Goal: Complete application form

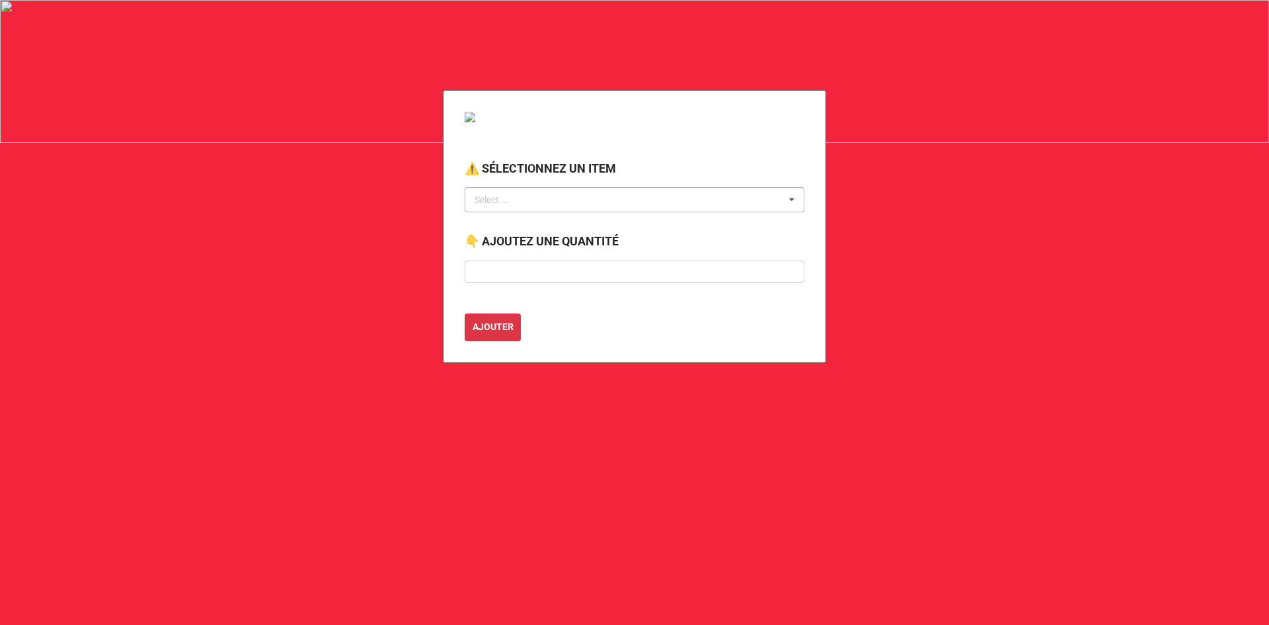
click at [547, 208] on div "Select ... No results found." at bounding box center [635, 199] width 340 height 25
type input "bac"
click at [571, 219] on span "BAC BLEU ROULETTE (RECYCLAGE)" at bounding box center [550, 224] width 149 height 11
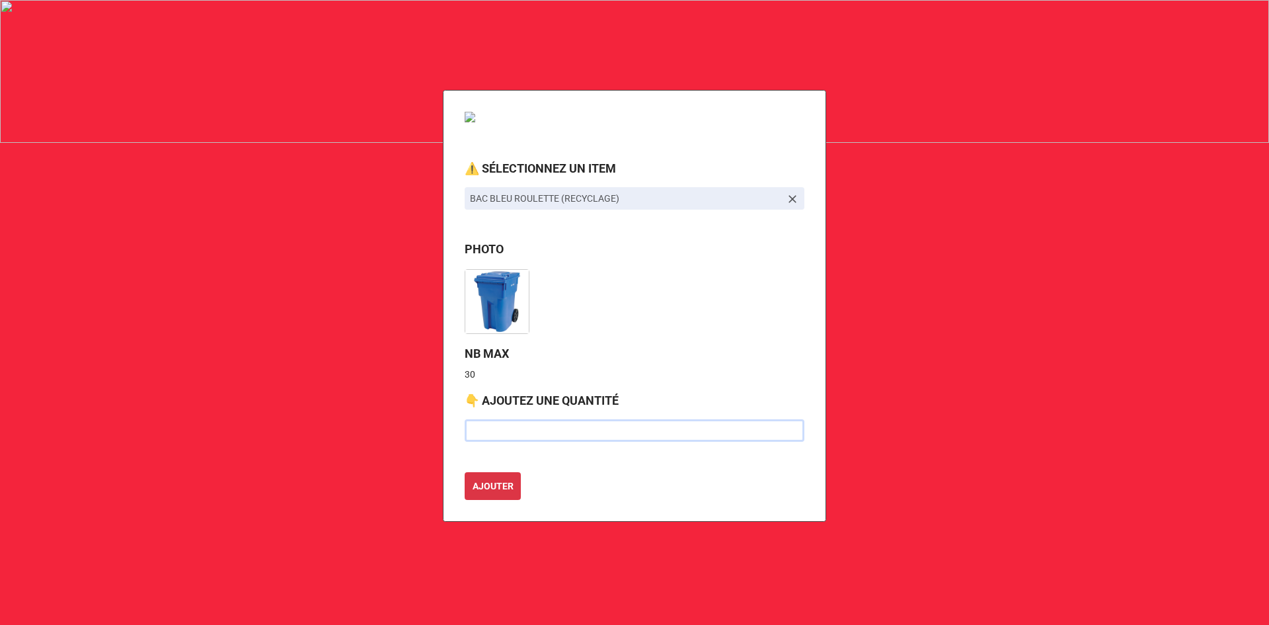
click at [527, 433] on input "text" at bounding box center [635, 430] width 340 height 22
type input "2"
click at [465, 472] on button "AJOUTER" at bounding box center [493, 486] width 56 height 28
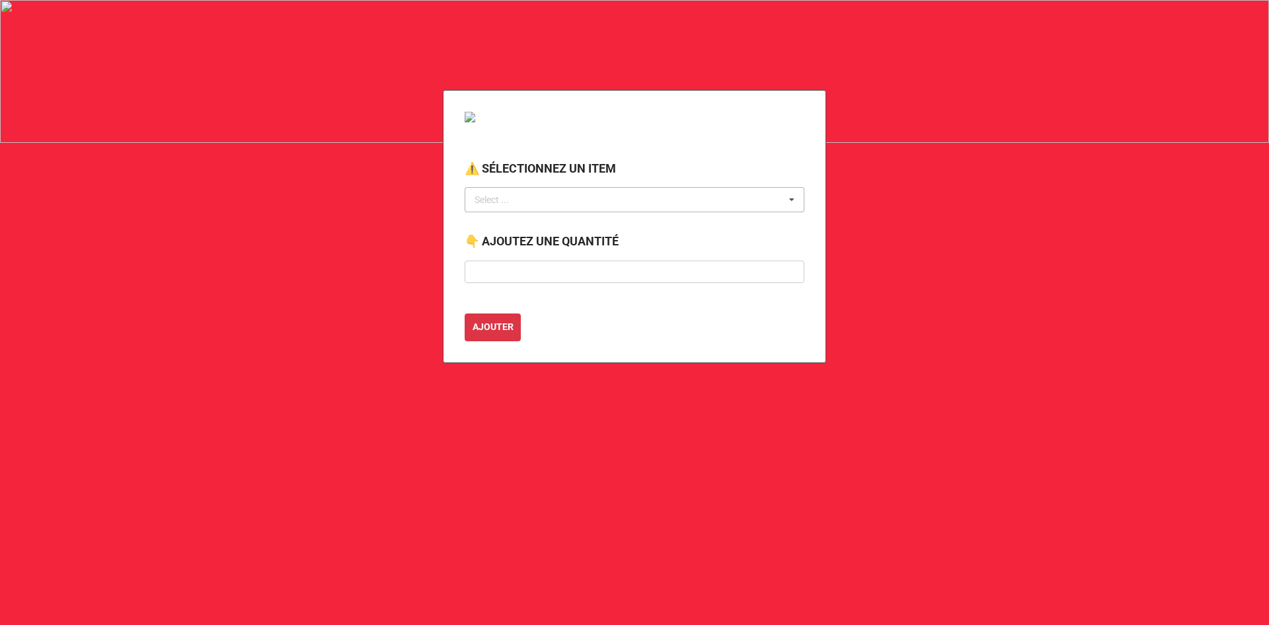
click at [566, 200] on div "Select ... No results found." at bounding box center [635, 199] width 340 height 25
type input "bac"
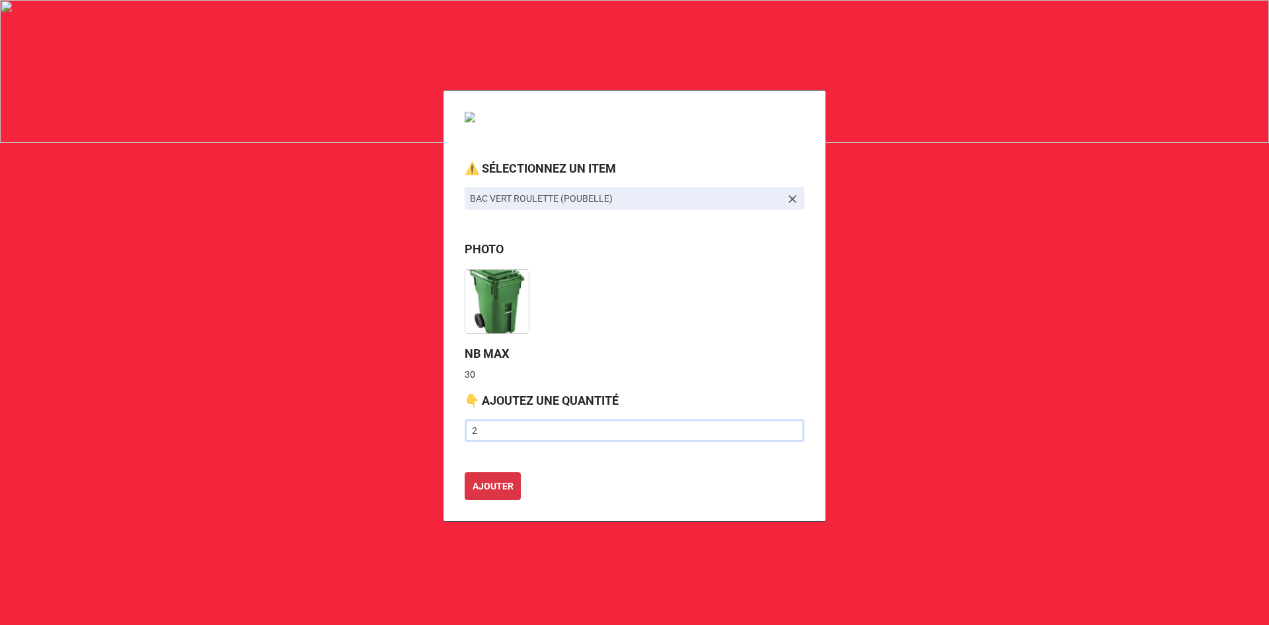
type input "2"
click at [465, 472] on button "AJOUTER" at bounding box center [493, 486] width 56 height 28
